Goal: Navigation & Orientation: Find specific page/section

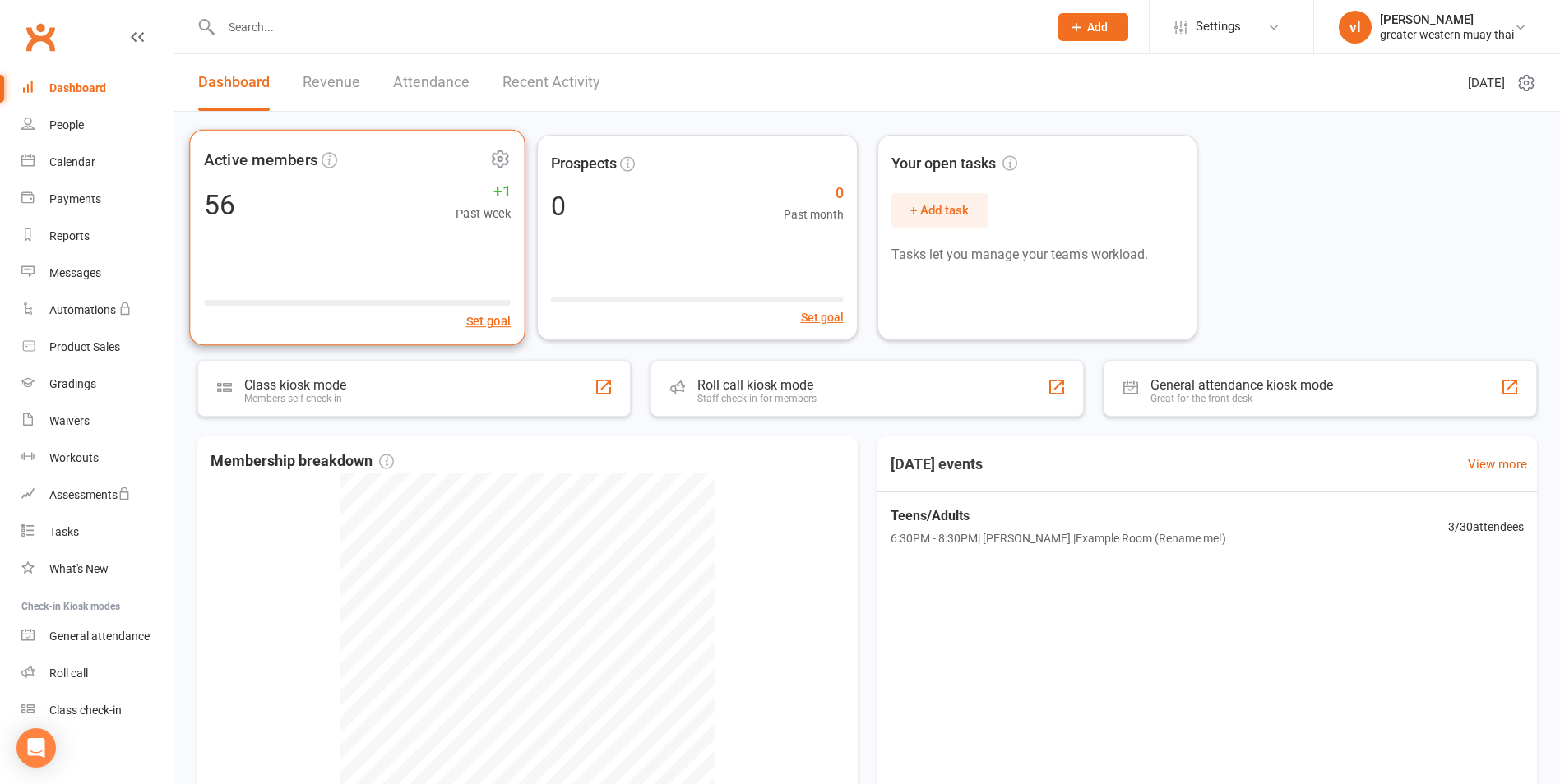
click at [310, 228] on div "Active members 56 +1 Past week Set goal" at bounding box center [357, 238] width 336 height 216
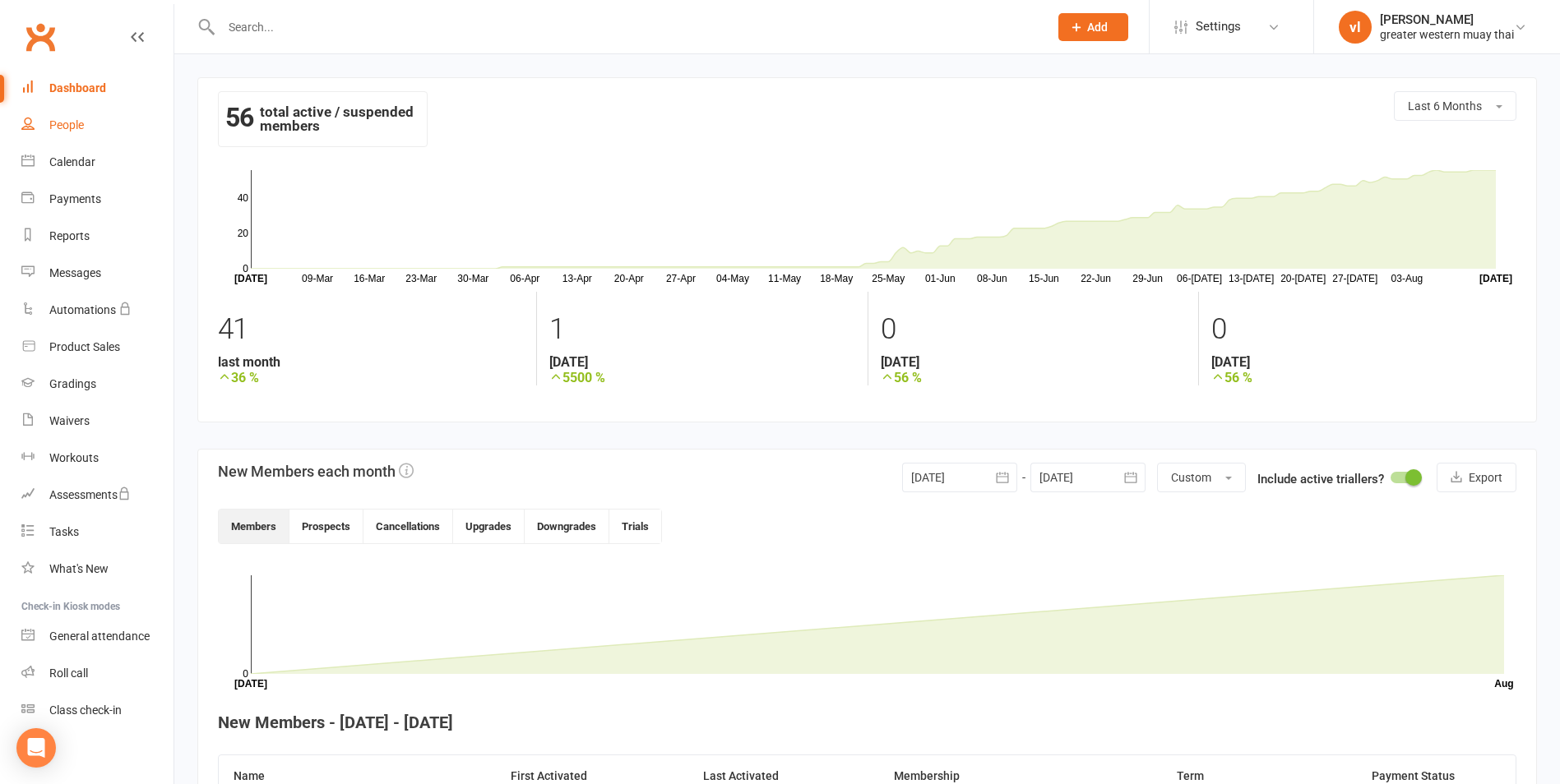
click at [69, 130] on div "People" at bounding box center [66, 125] width 34 height 13
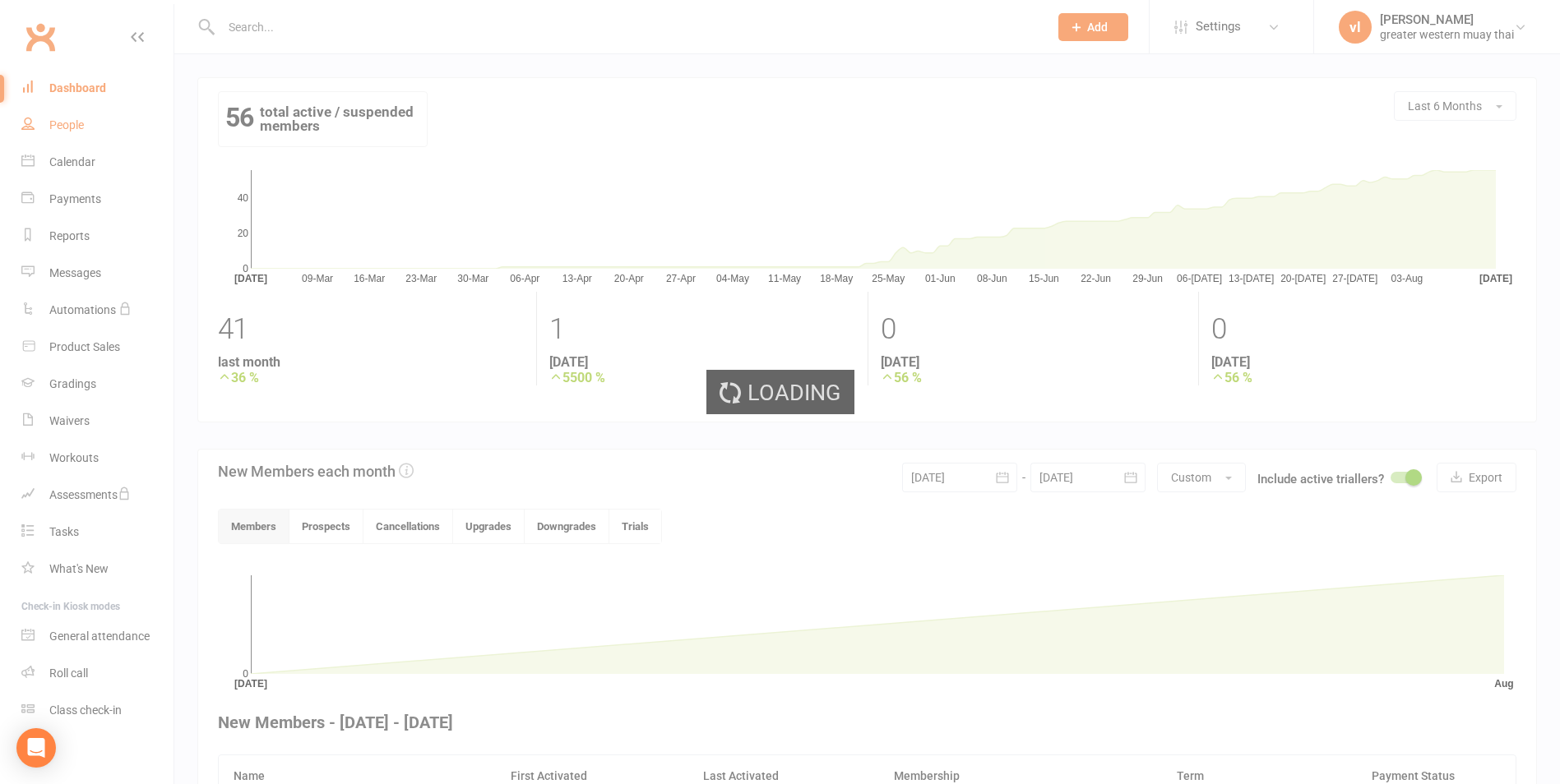
select select "25"
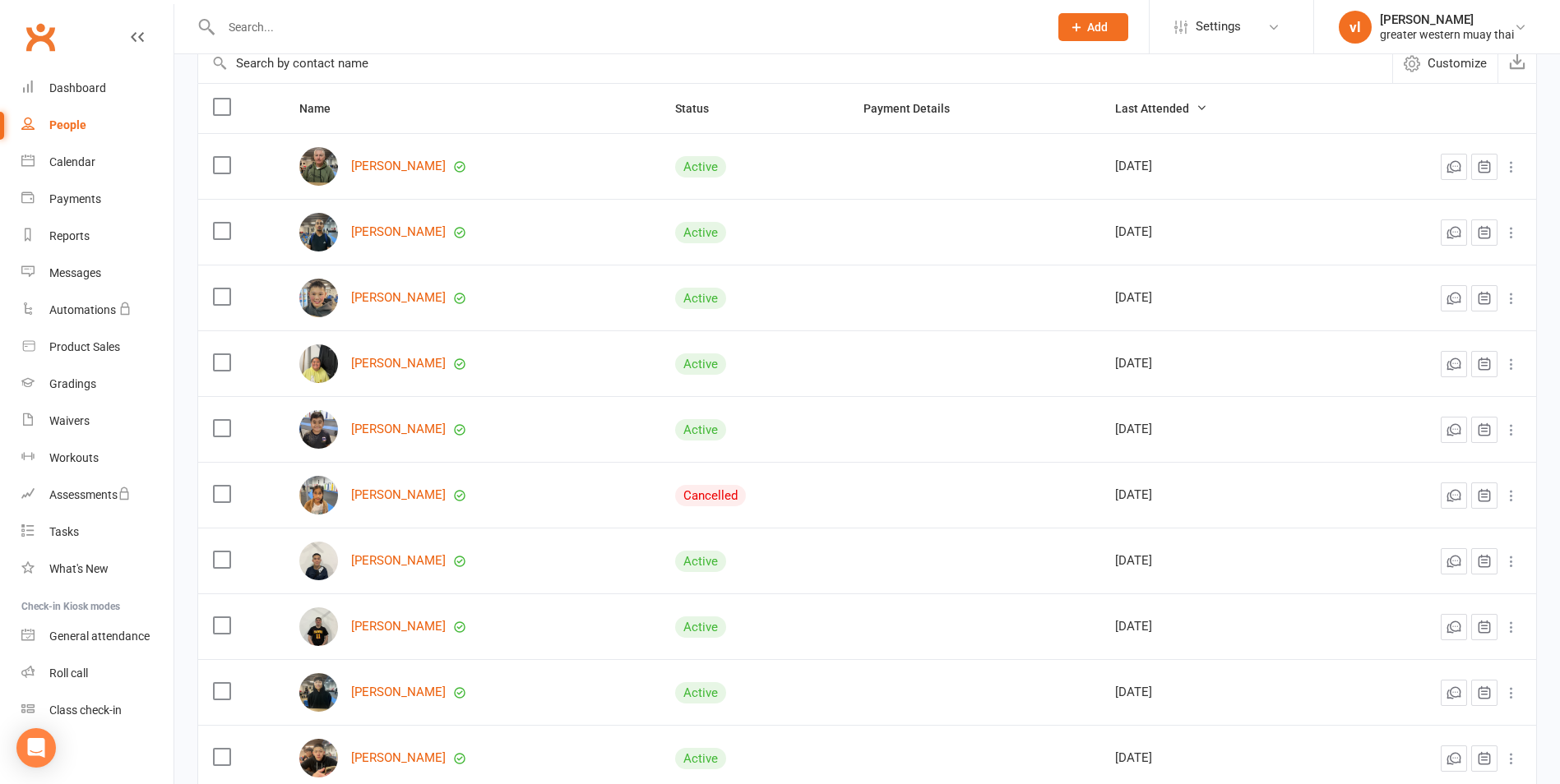
scroll to position [164, 0]
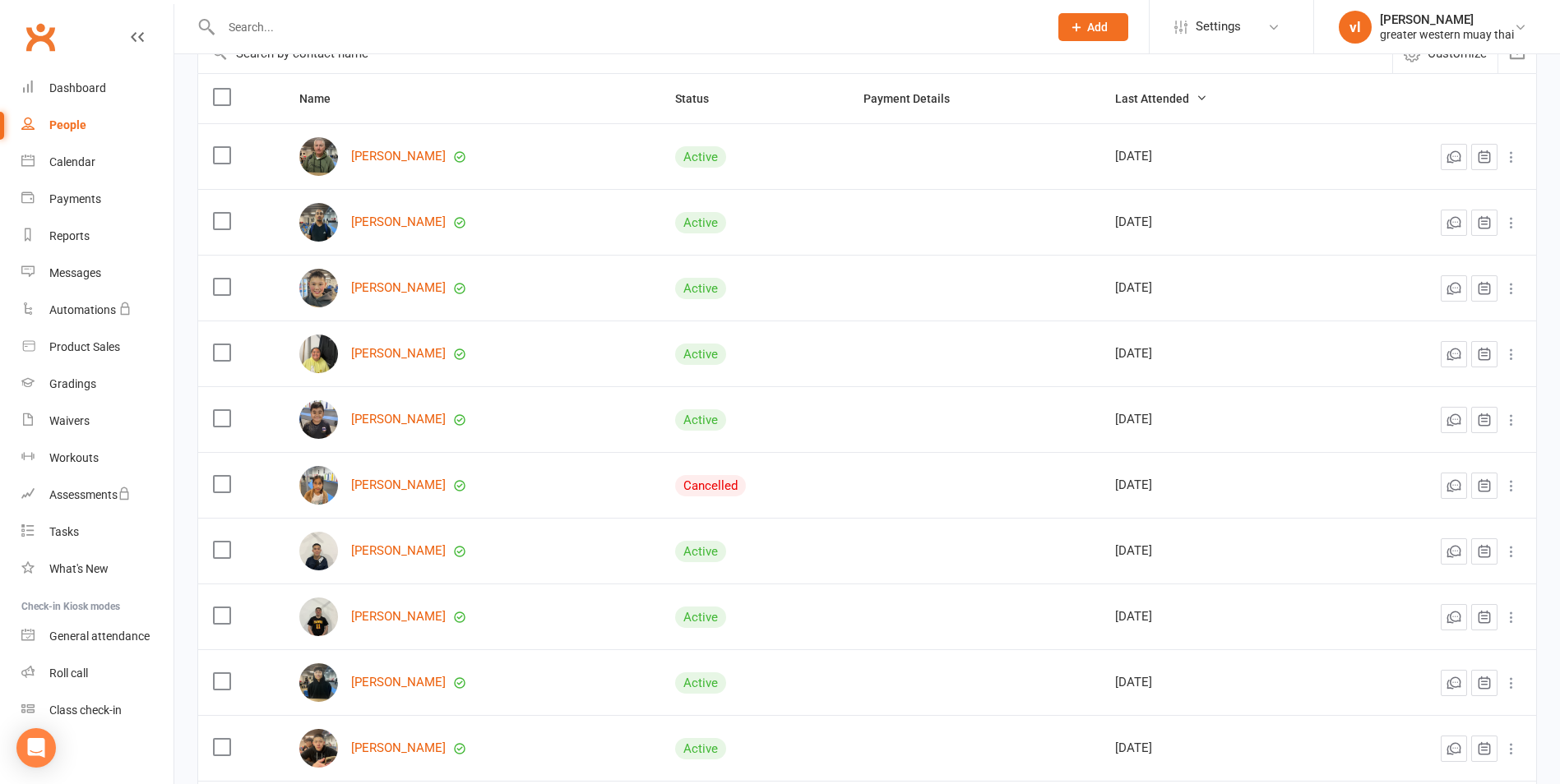
click at [323, 490] on img at bounding box center [318, 485] width 39 height 39
